Goal: Information Seeking & Learning: Compare options

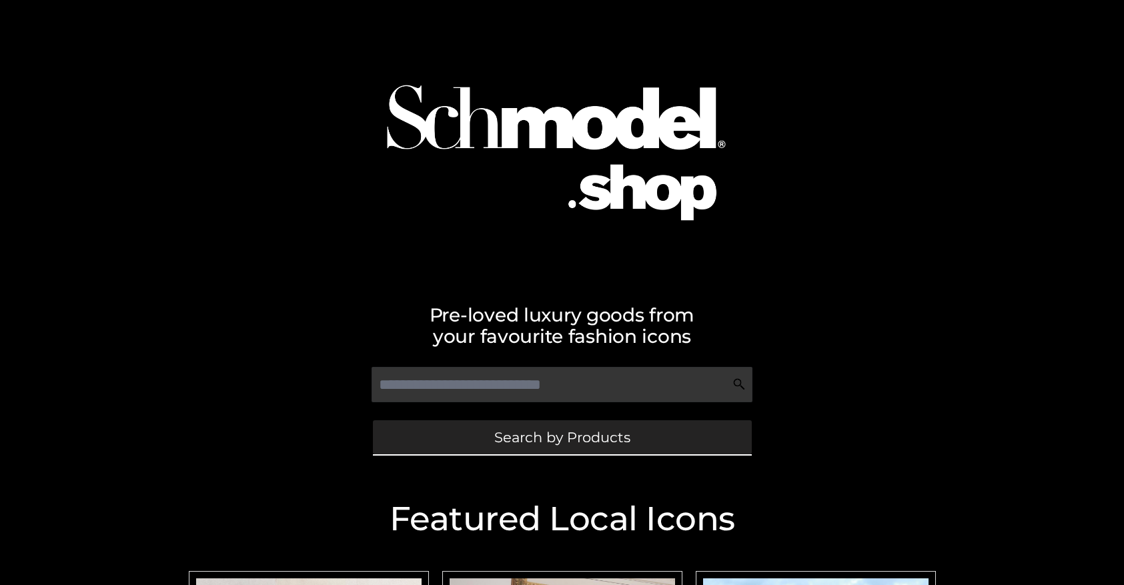
click at [561, 437] on span "Search by Products" at bounding box center [562, 437] width 136 height 14
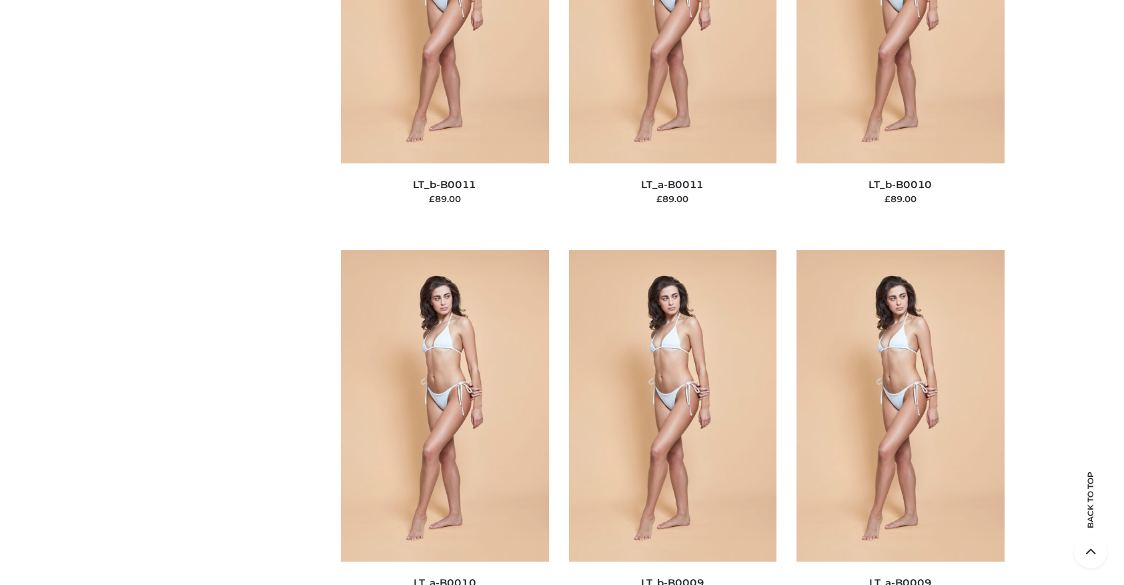
scroll to position [201, 0]
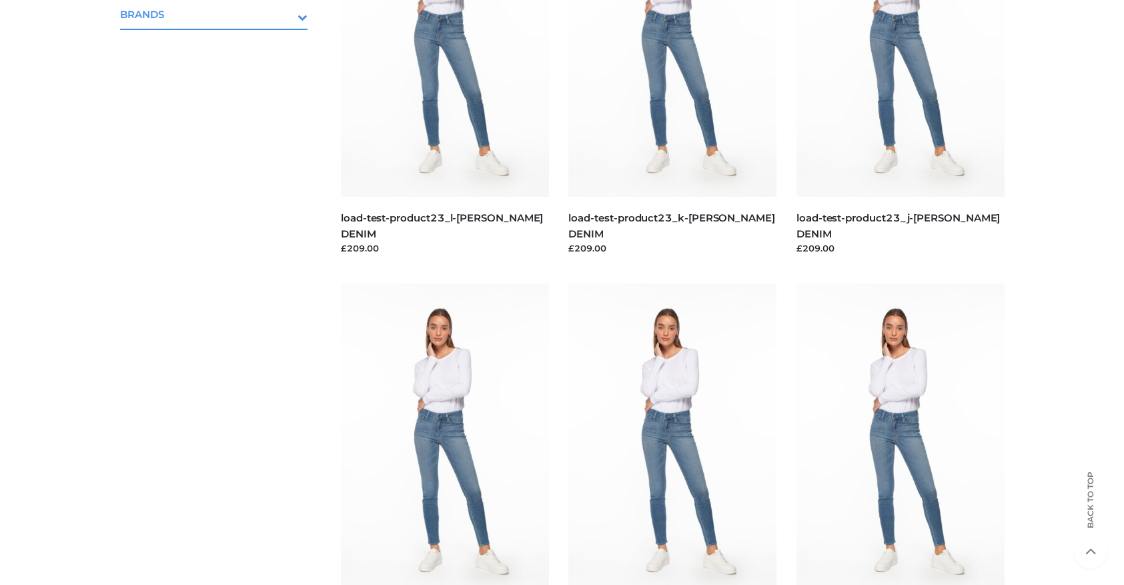
click at [284, 14] on icon "Toggle Submenu" at bounding box center [232, 16] width 149 height 15
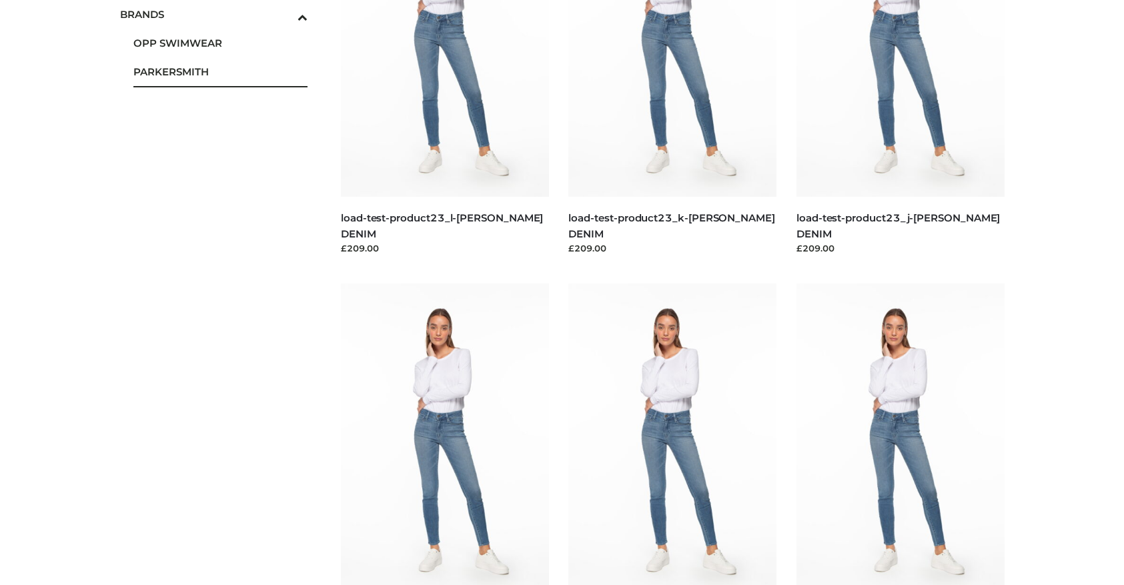
click at [220, 71] on span "PARKERSMITH" at bounding box center [220, 71] width 175 height 15
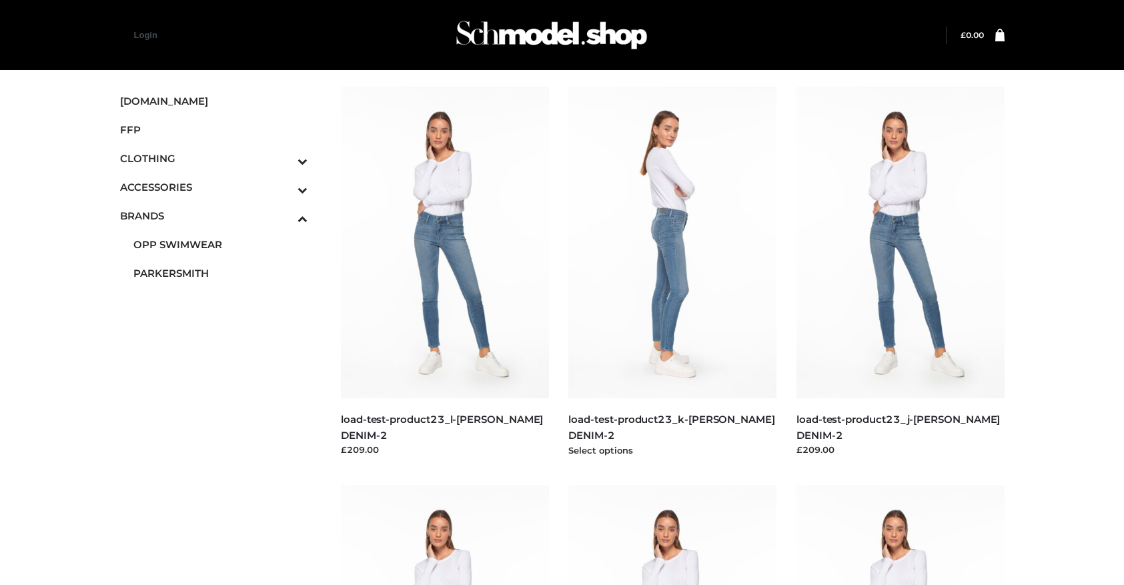
click at [672, 272] on img at bounding box center [672, 242] width 208 height 311
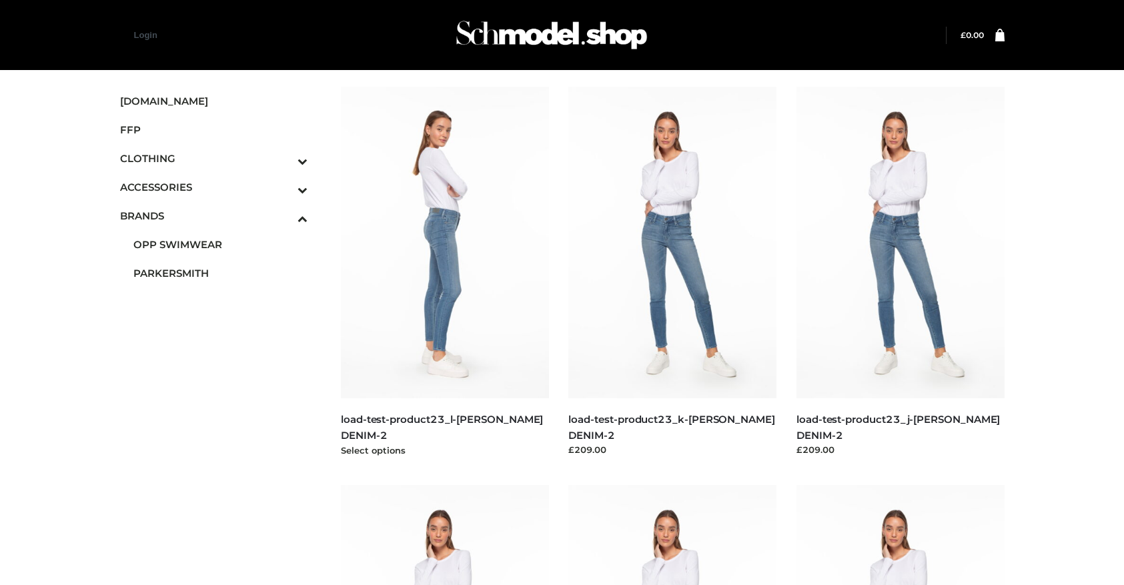
click at [444, 272] on img at bounding box center [445, 242] width 208 height 311
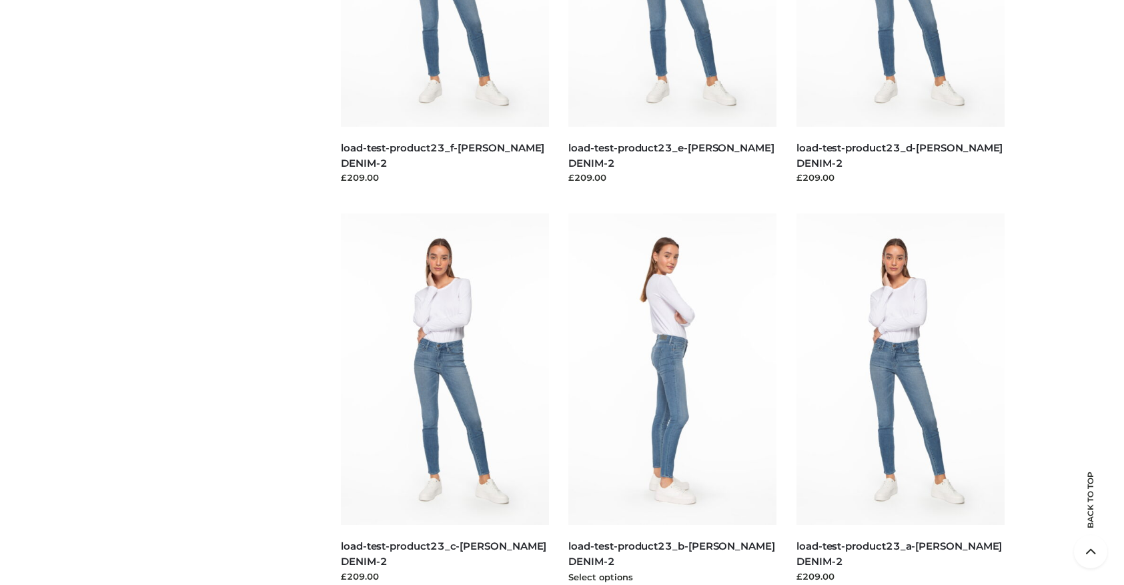
click at [672, 399] on img at bounding box center [672, 368] width 208 height 311
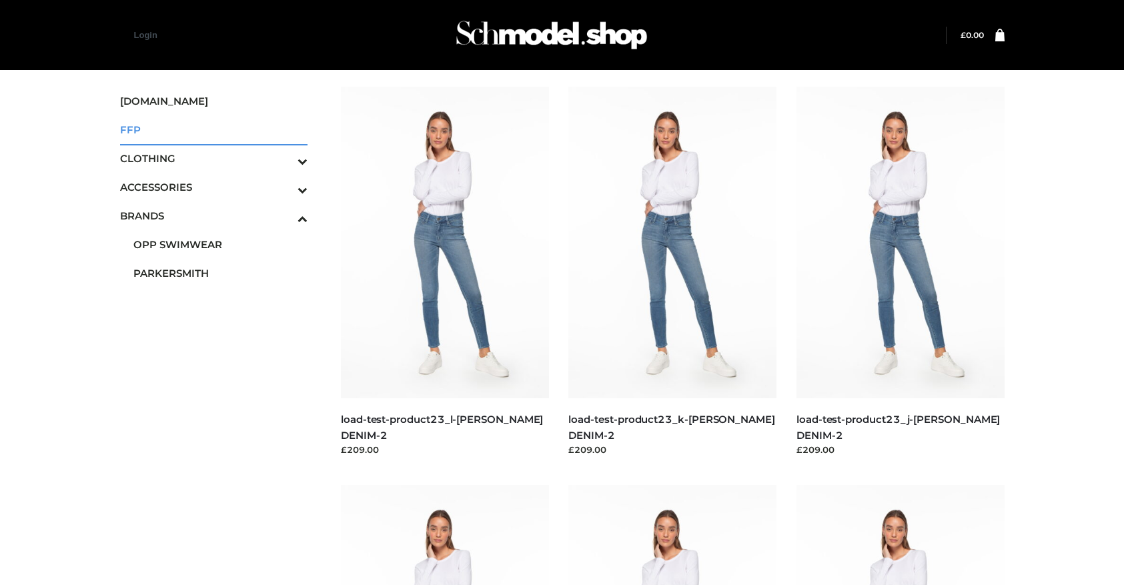
click at [213, 129] on span "FFP" at bounding box center [214, 129] width 188 height 15
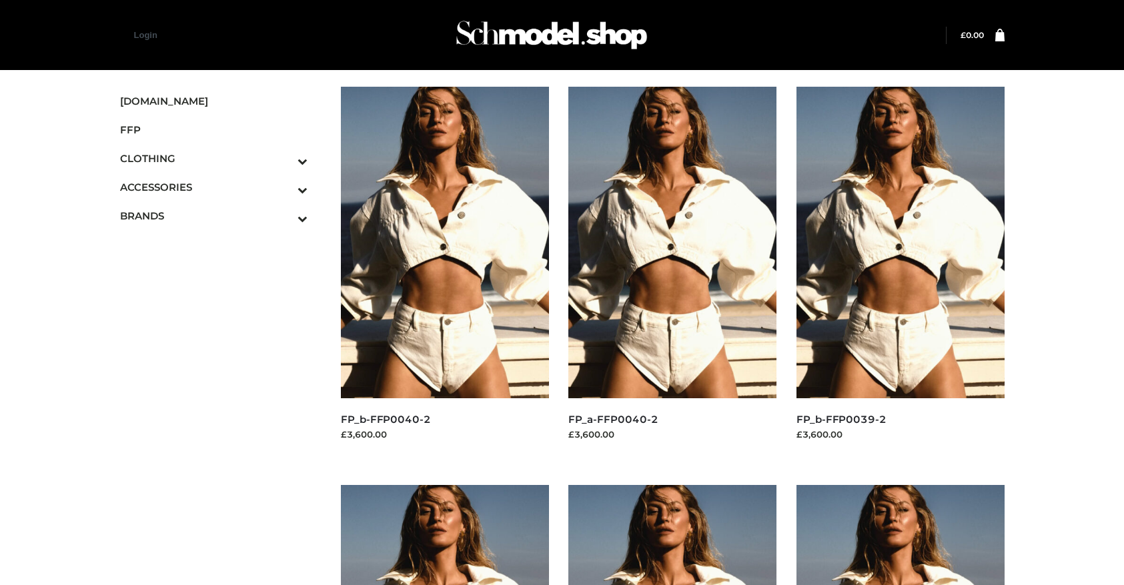
scroll to position [1068, 0]
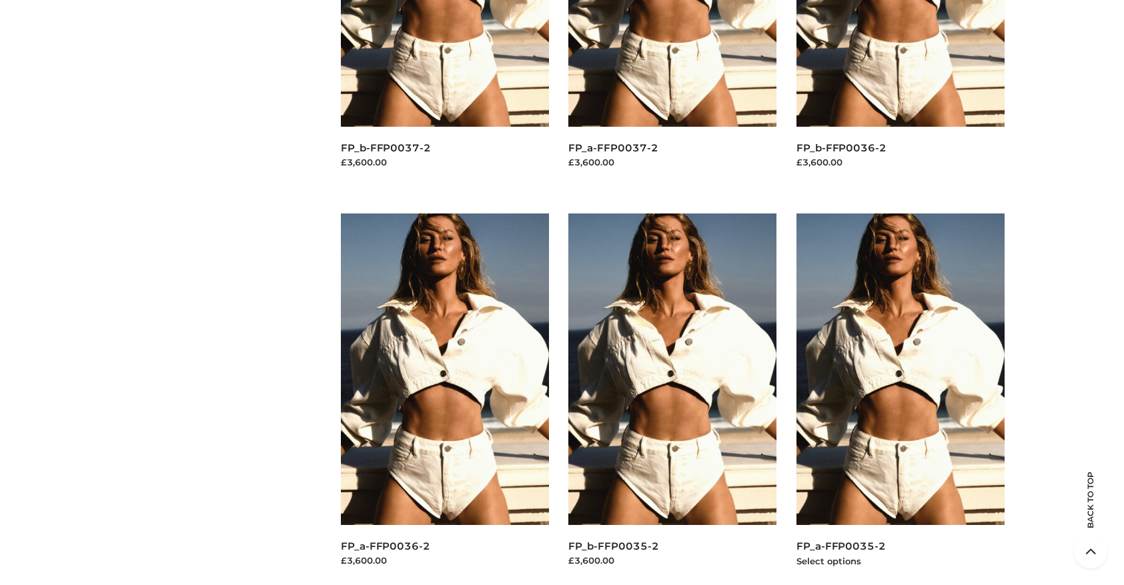
click at [900, 399] on img at bounding box center [900, 368] width 208 height 311
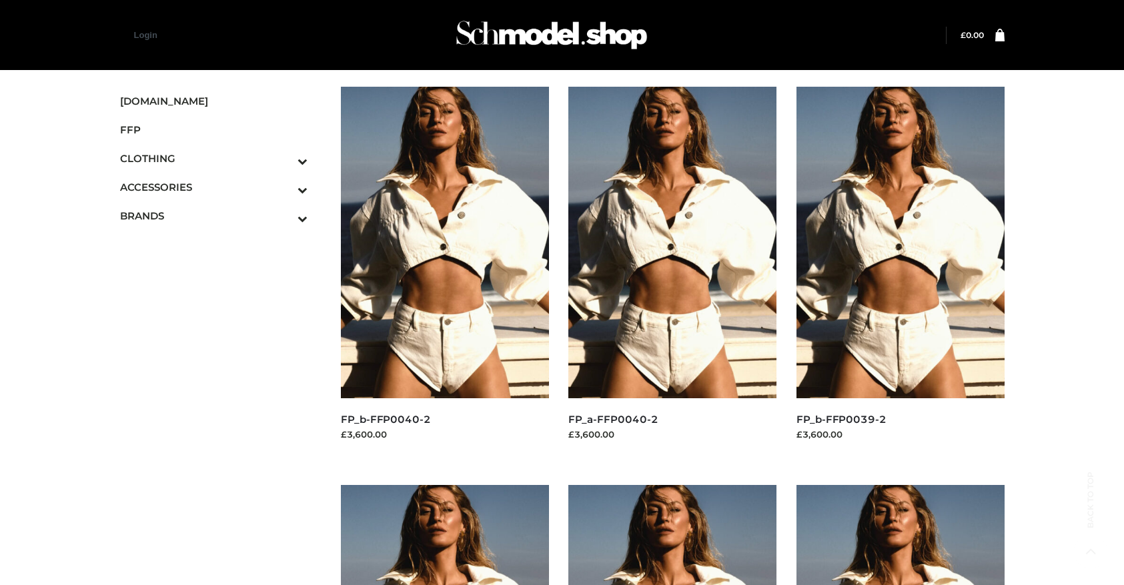
scroll to position [670, 0]
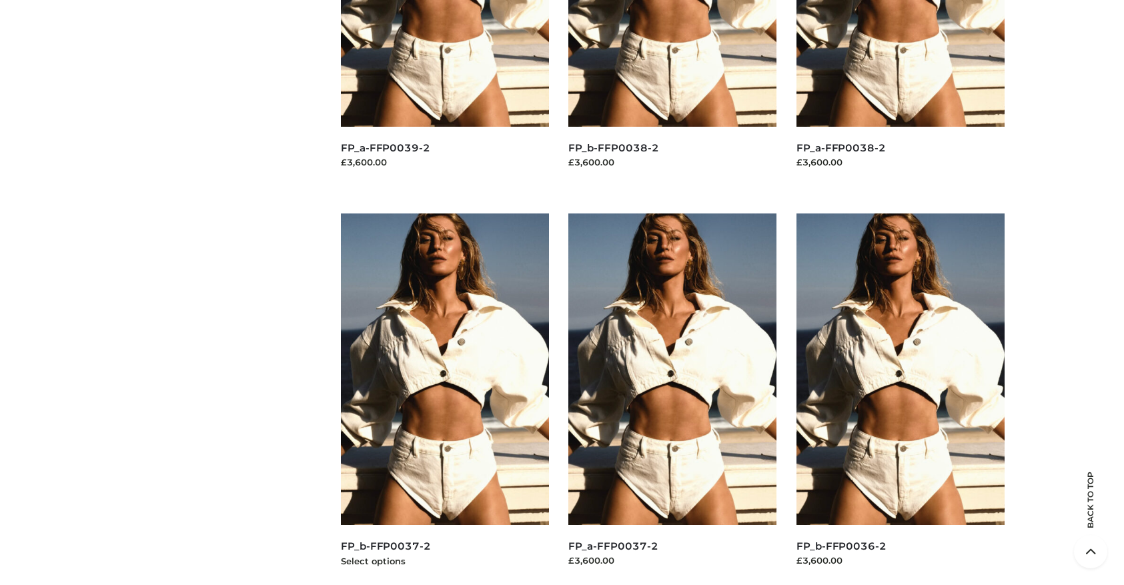
click at [444, 399] on img at bounding box center [445, 368] width 208 height 311
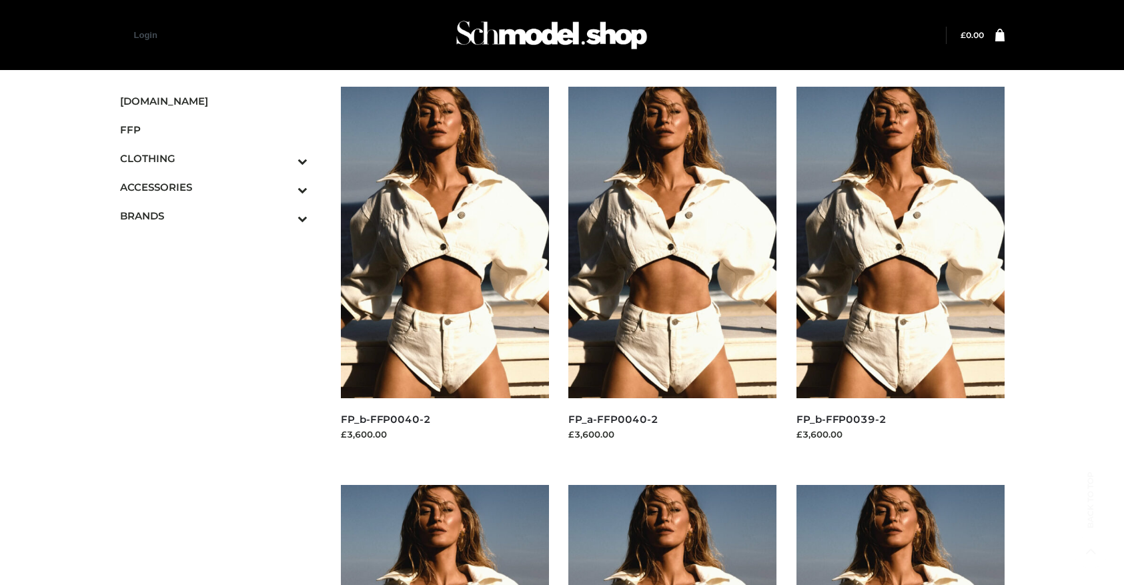
scroll to position [1068, 0]
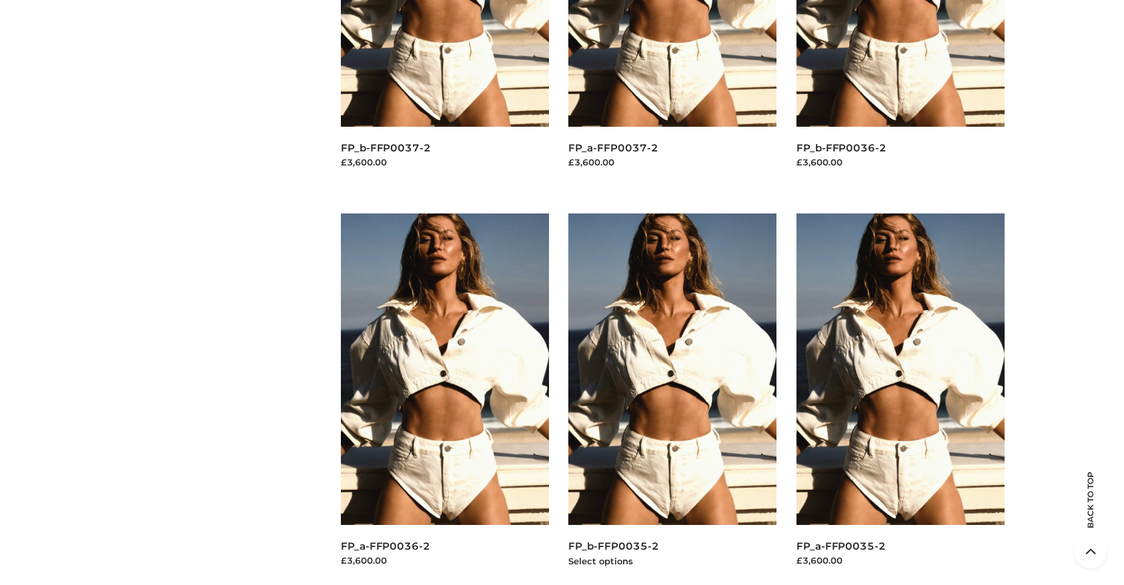
click at [672, 399] on img at bounding box center [672, 368] width 208 height 311
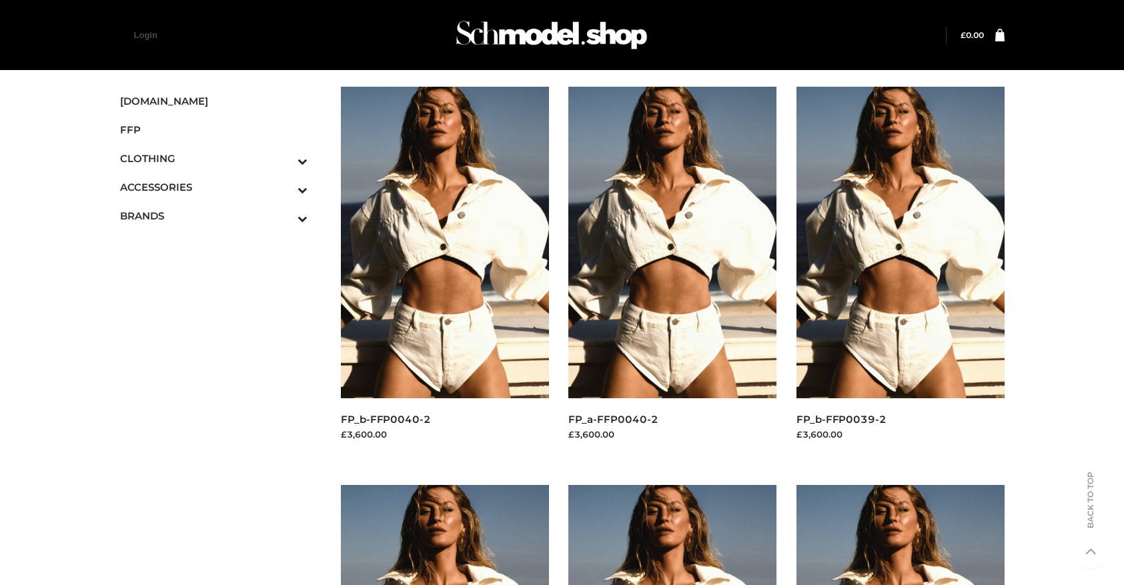
scroll to position [670, 0]
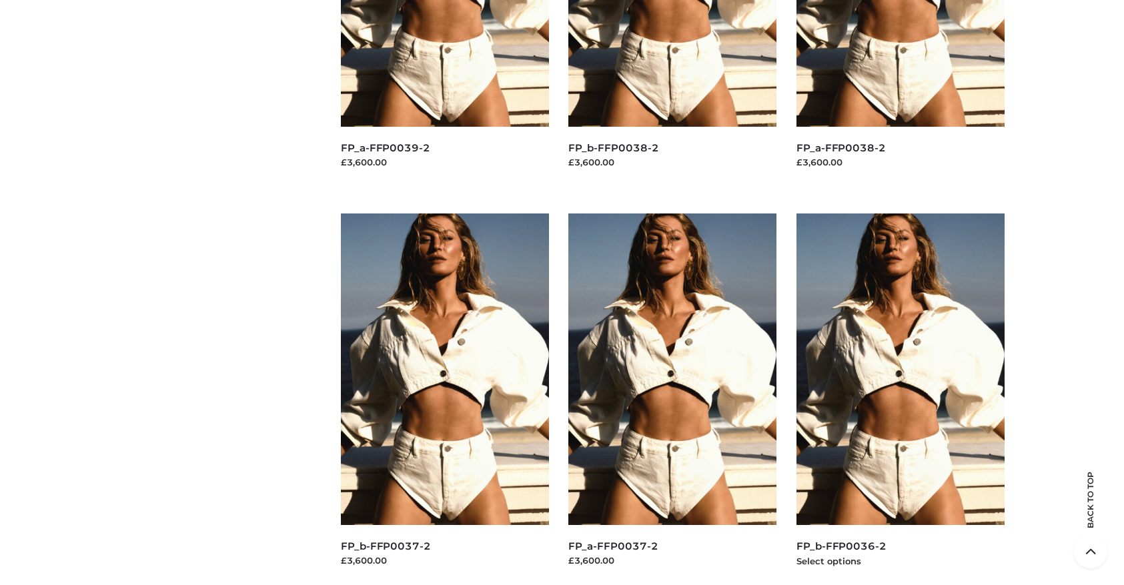
click at [900, 399] on img at bounding box center [900, 368] width 208 height 311
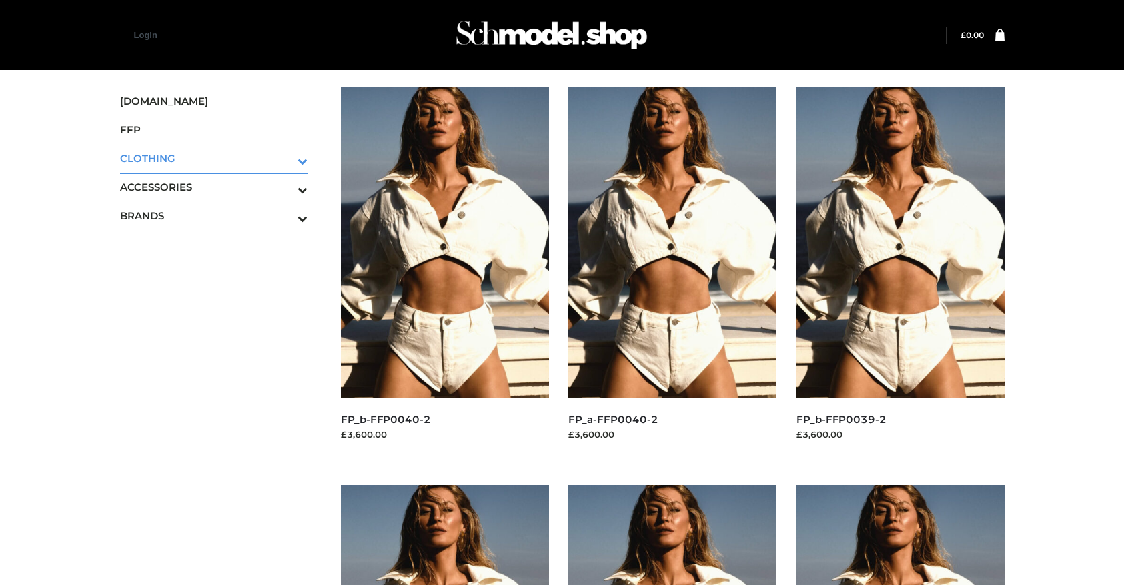
click at [284, 158] on icon "Toggle Submenu" at bounding box center [232, 160] width 149 height 15
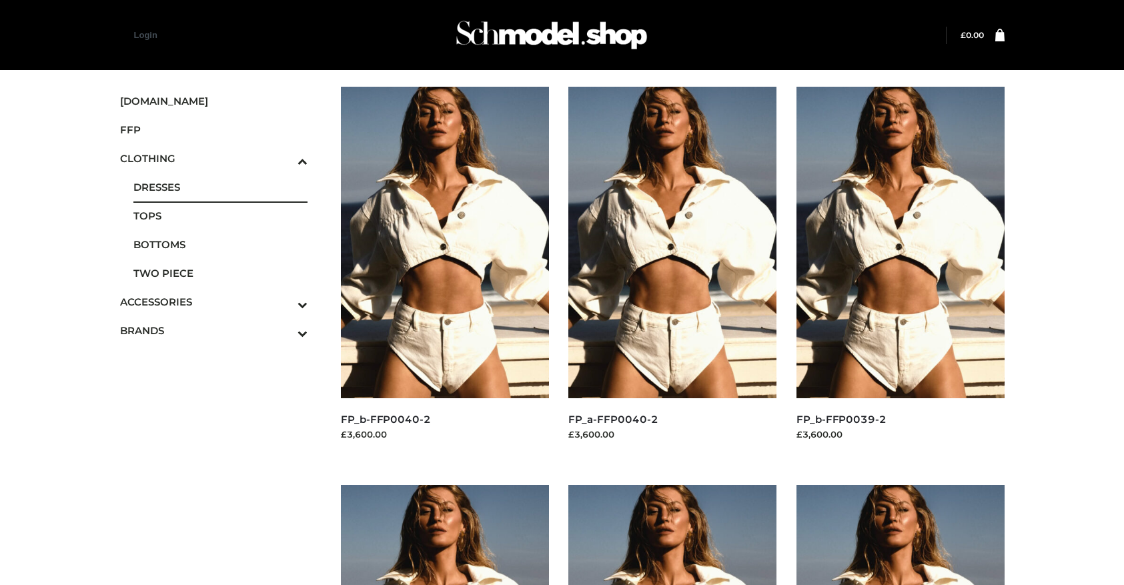
click at [220, 187] on span "DRESSES" at bounding box center [220, 186] width 175 height 15
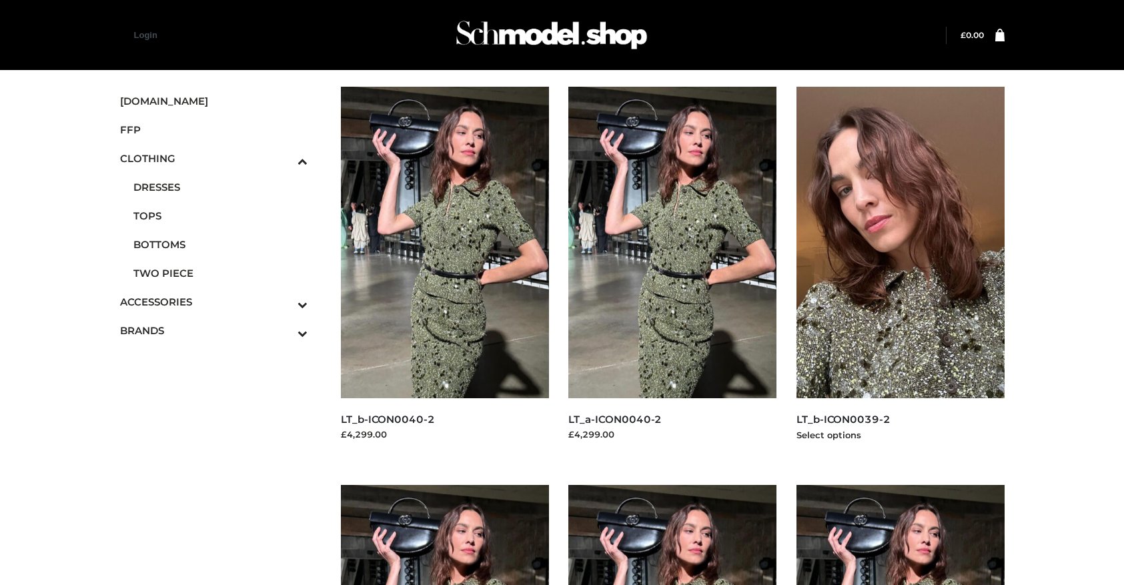
click at [900, 272] on img at bounding box center [900, 242] width 208 height 311
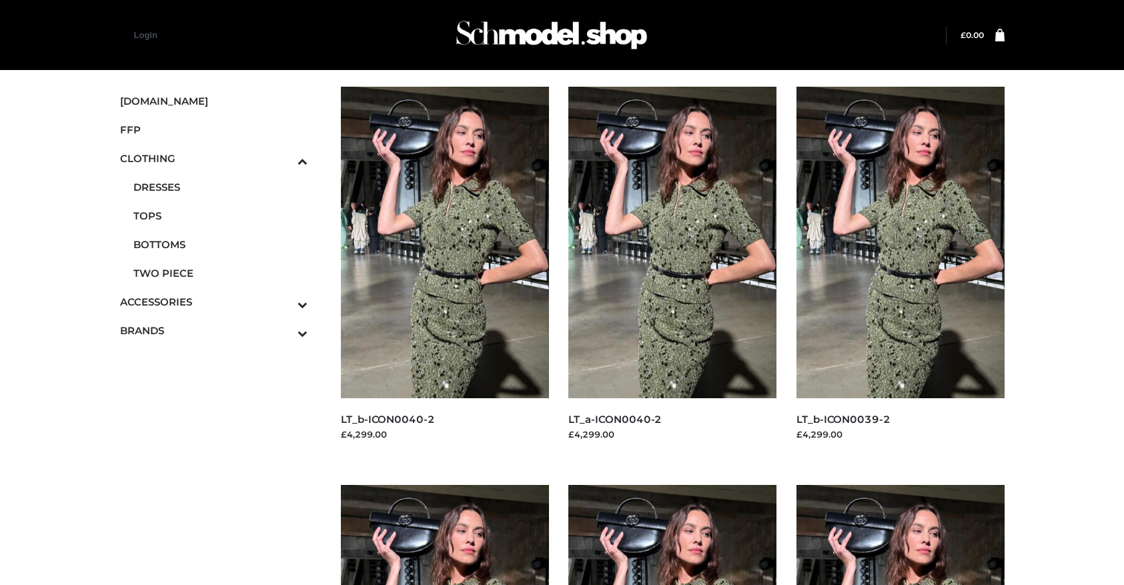
scroll to position [1068, 0]
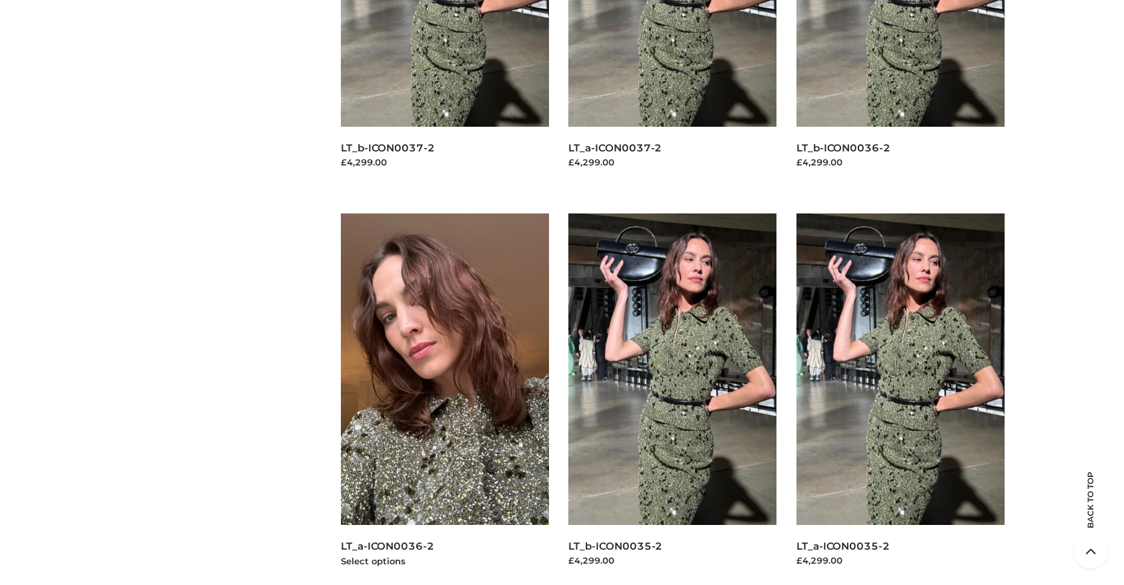
click at [444, 399] on img at bounding box center [445, 368] width 208 height 311
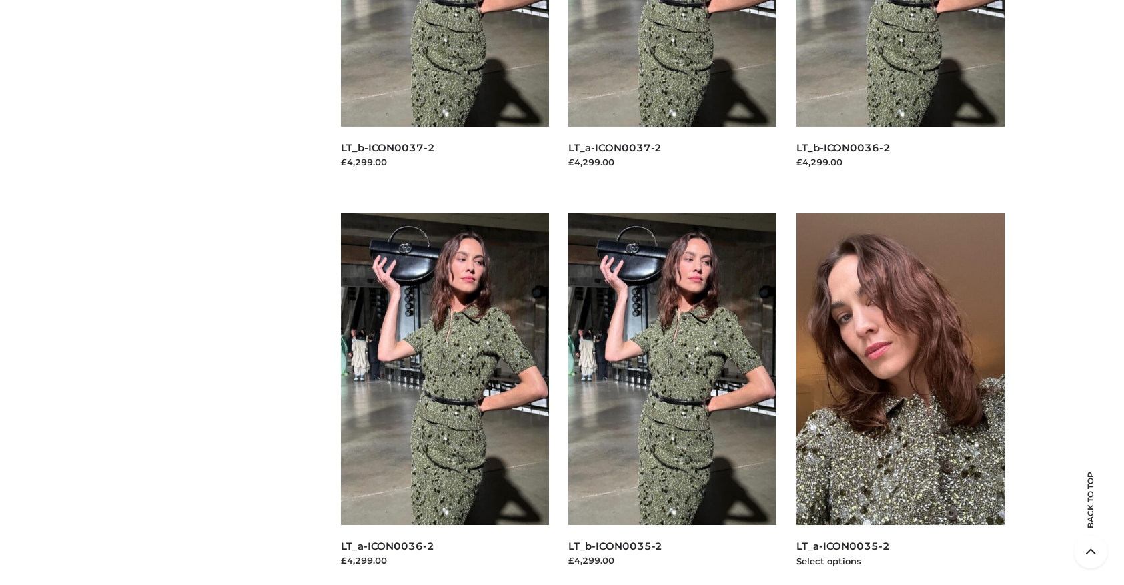
click at [900, 399] on img at bounding box center [900, 368] width 208 height 311
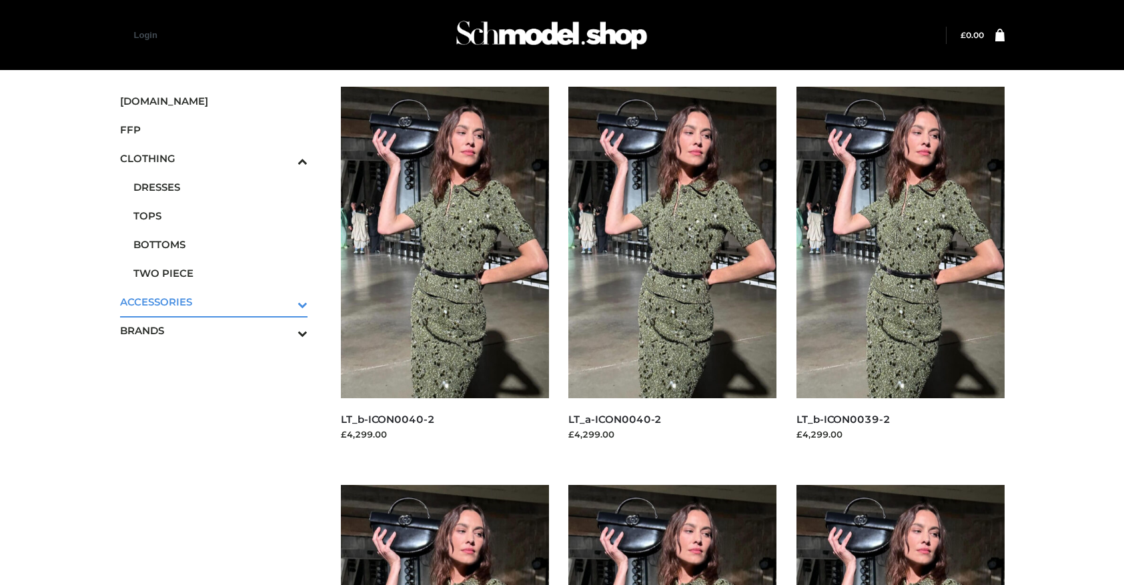
click at [284, 301] on icon "Toggle Submenu" at bounding box center [232, 304] width 149 height 15
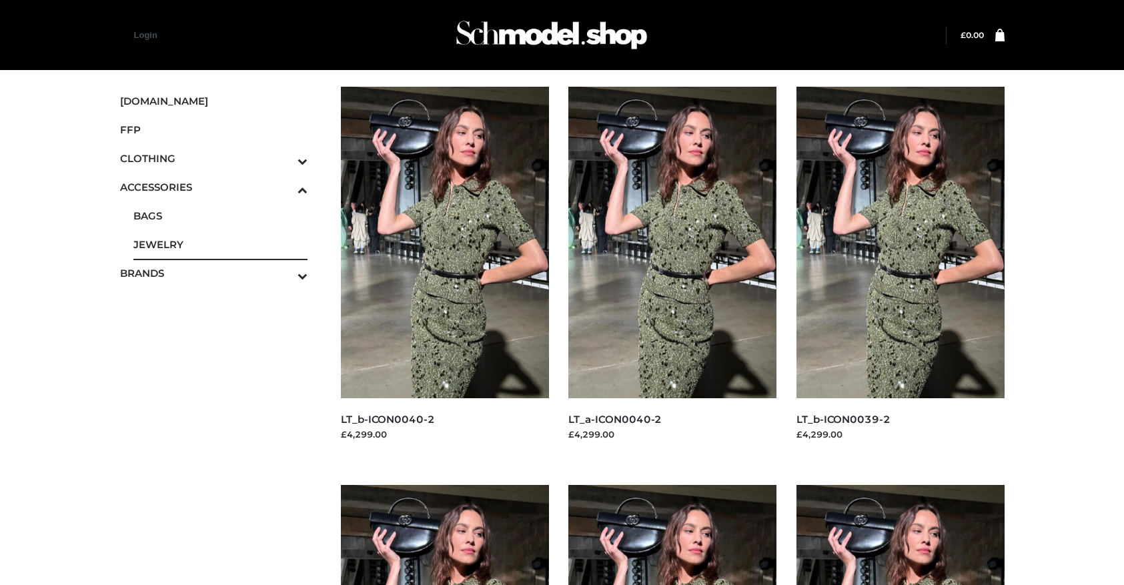
click at [220, 244] on span "JEWELRY" at bounding box center [220, 244] width 175 height 15
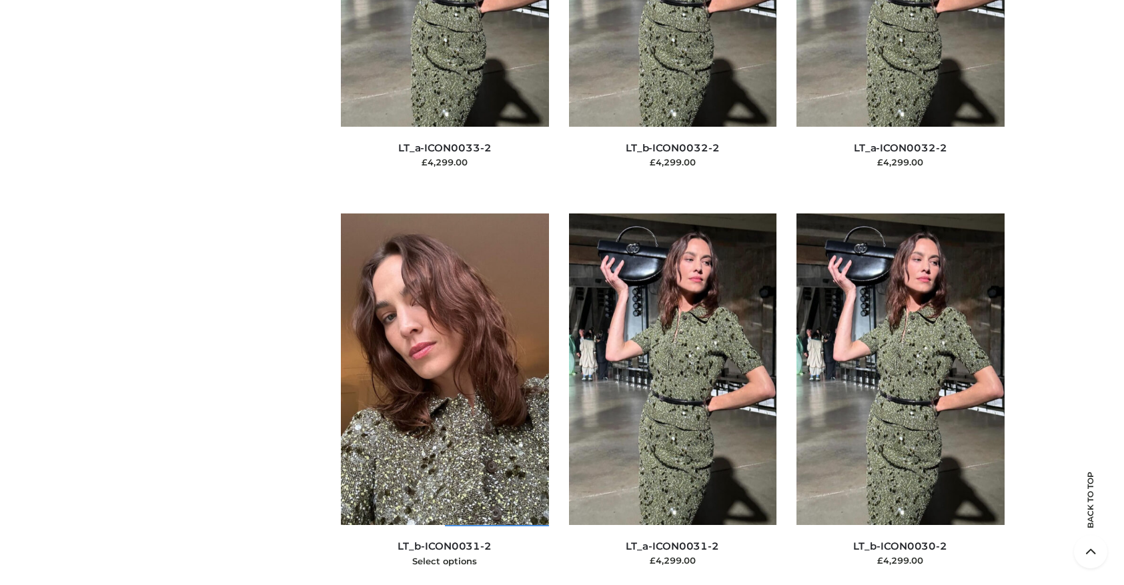
click at [444, 399] on img at bounding box center [445, 368] width 208 height 311
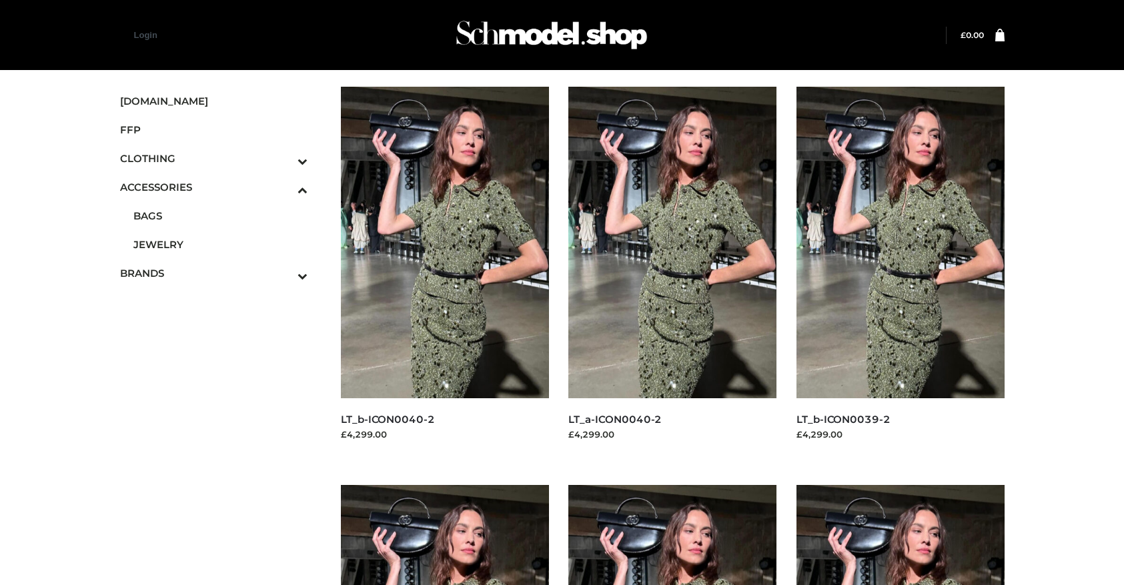
scroll to position [1068, 0]
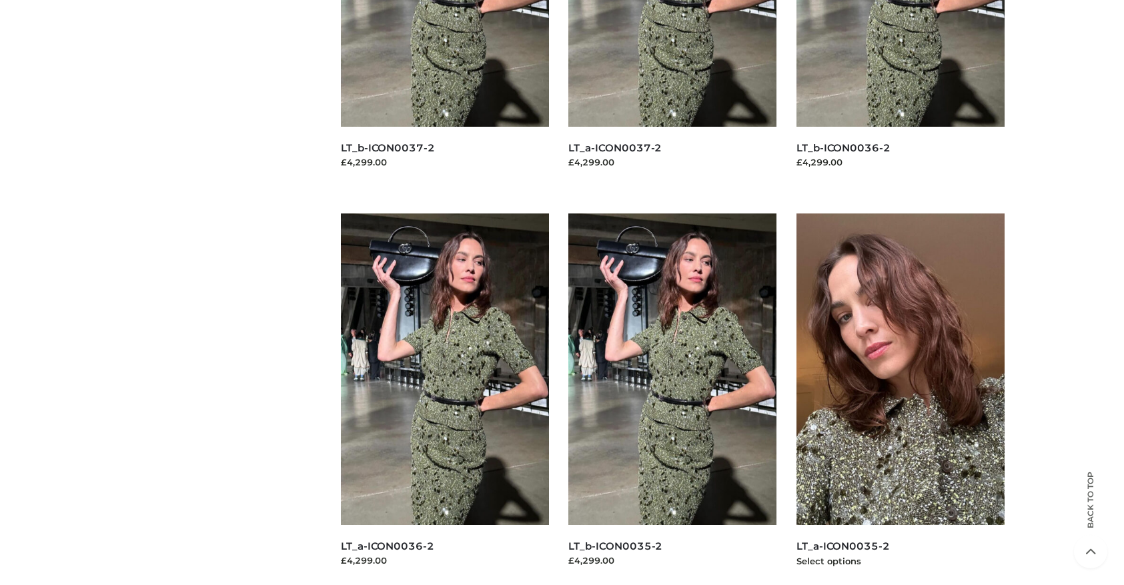
click at [900, 399] on img at bounding box center [900, 368] width 208 height 311
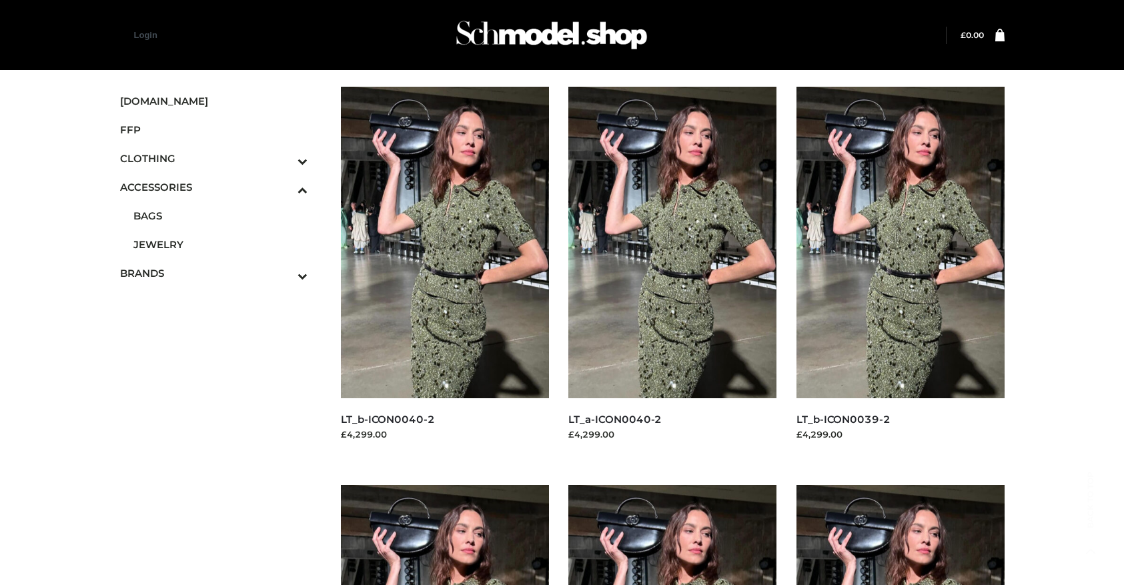
scroll to position [1480, 0]
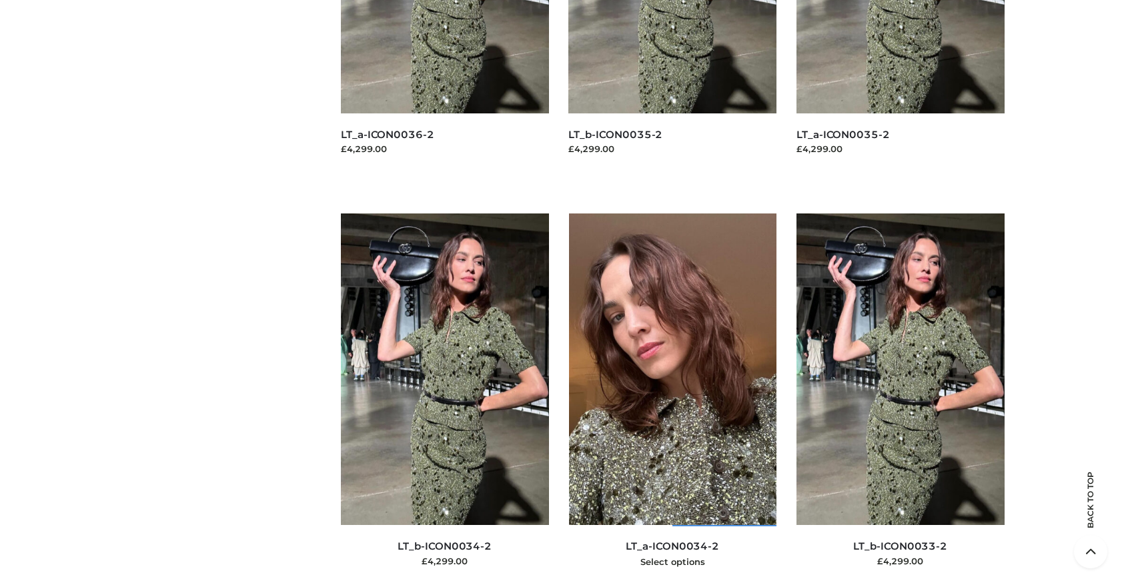
click at [672, 399] on img at bounding box center [673, 368] width 208 height 311
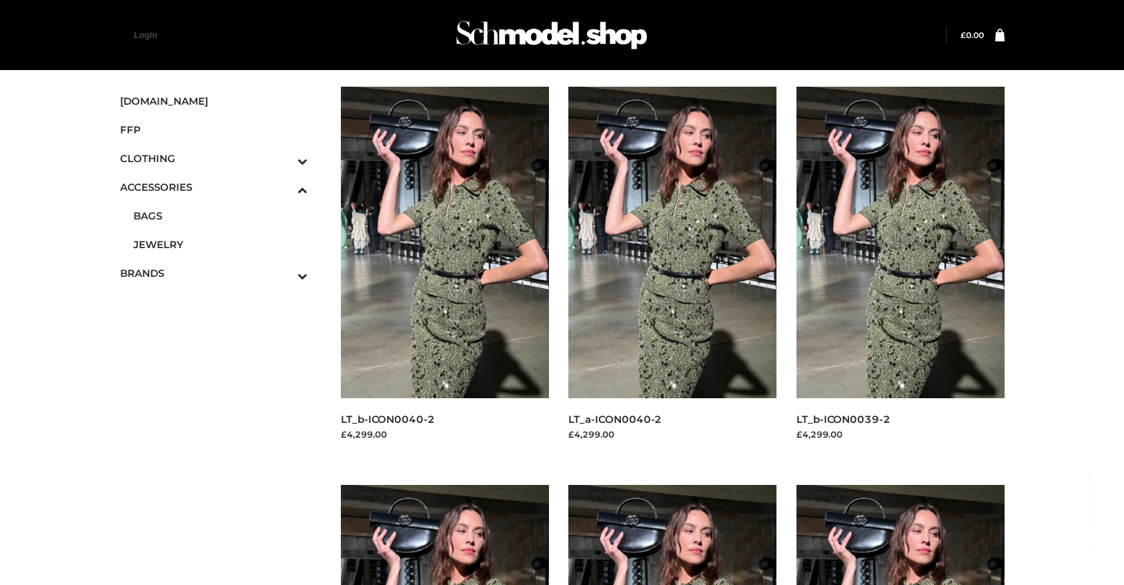
scroll to position [1878, 0]
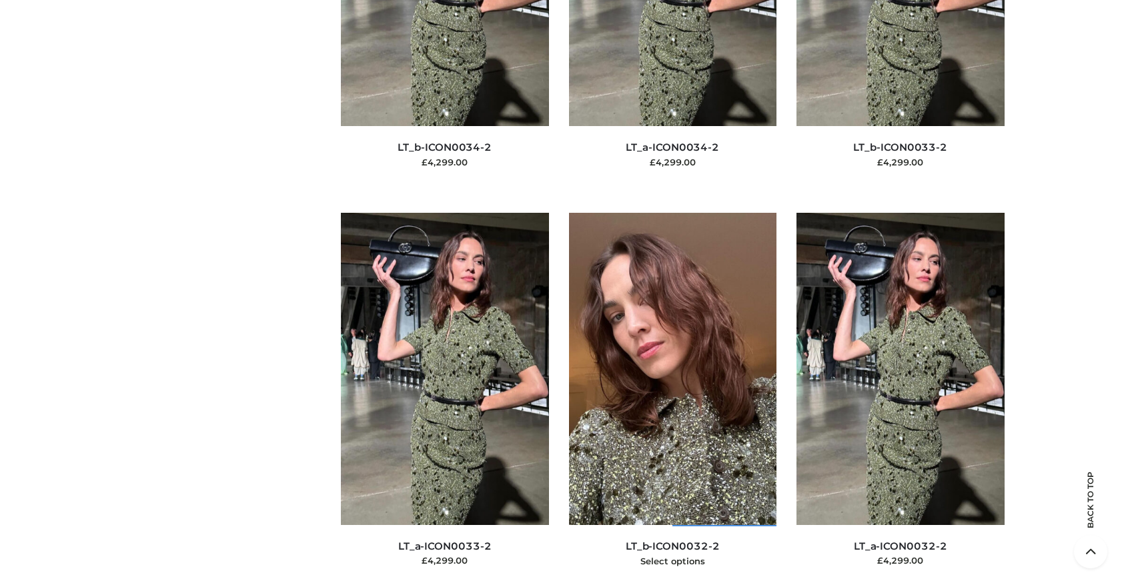
click at [672, 398] on img at bounding box center [673, 368] width 208 height 311
